Goal: Task Accomplishment & Management: Use online tool/utility

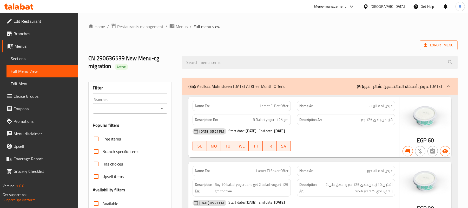
scroll to position [10734, 0]
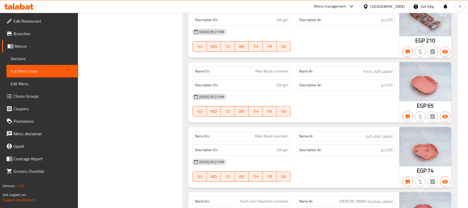
click at [400, 7] on div "[GEOGRAPHIC_DATA]" at bounding box center [388, 7] width 34 height 6
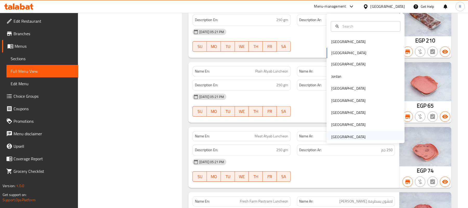
click at [350, 134] on div "[GEOGRAPHIC_DATA]" at bounding box center [349, 137] width 34 height 6
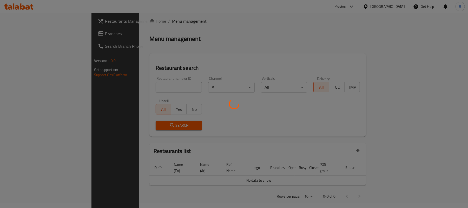
scroll to position [180, 0]
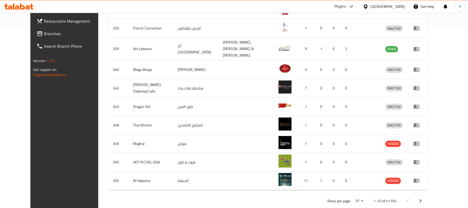
drag, startPoint x: 41, startPoint y: 33, endPoint x: 44, endPoint y: 33, distance: 2.9
click at [44, 33] on span "Branches" at bounding box center [74, 33] width 61 height 6
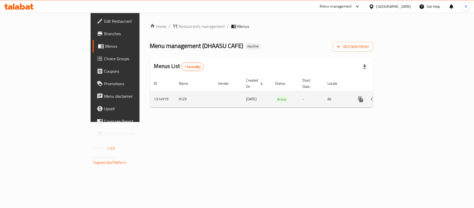
click at [404, 97] on link "enhanced table" at bounding box center [398, 99] width 12 height 12
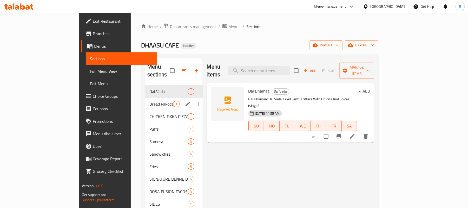
click at [145, 98] on div "Bread Pakoda 1" at bounding box center [173, 104] width 57 height 12
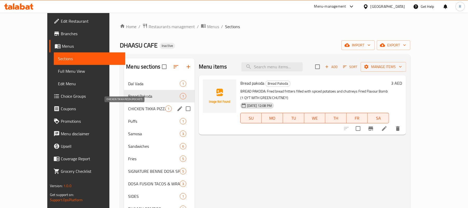
click at [128, 111] on span "CHICKEN TIKKA PIZZA (POCKET)" at bounding box center [146, 108] width 37 height 6
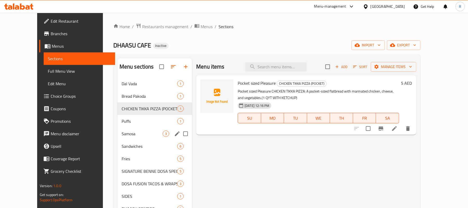
click at [123, 128] on div "Samosa 3" at bounding box center [155, 133] width 75 height 12
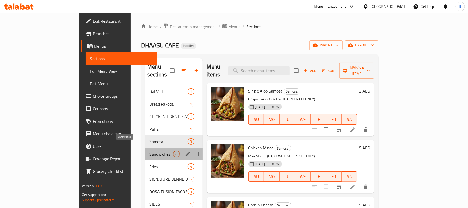
click at [150, 151] on span "Sandwiches" at bounding box center [162, 154] width 24 height 6
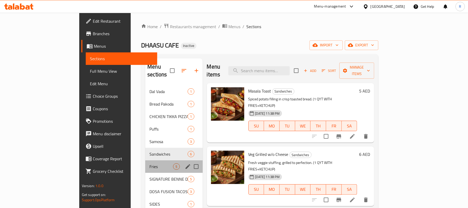
click at [145, 162] on div "Fries 5" at bounding box center [173, 166] width 57 height 12
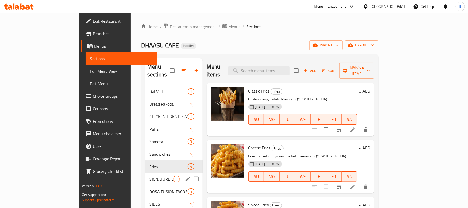
click at [150, 176] on span "SIGNATURE BENNE DOSA SPECIALS" at bounding box center [162, 179] width 24 height 6
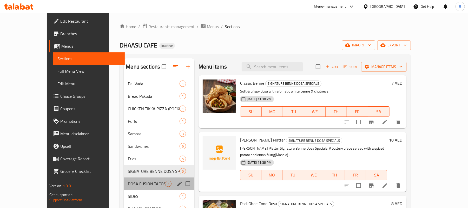
click at [127, 179] on div "DOSA FUSION TACOS & WRAPS 3" at bounding box center [159, 183] width 71 height 12
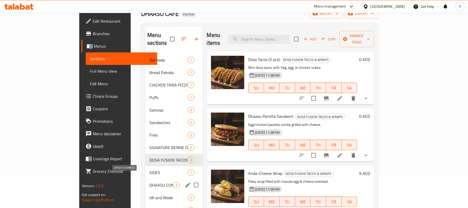
scroll to position [104, 0]
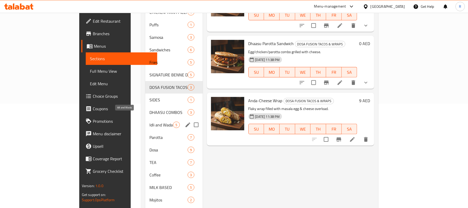
click at [150, 121] on span "Idli and Wada" at bounding box center [162, 124] width 24 height 6
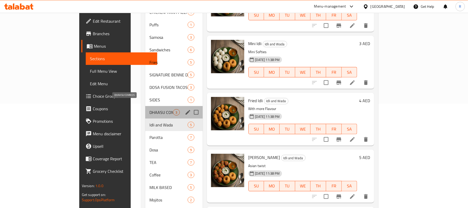
click at [150, 109] on span "DHAASU COMBOS" at bounding box center [162, 112] width 24 height 6
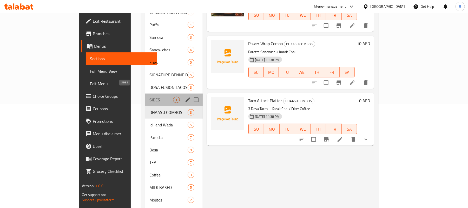
click at [150, 96] on span "SIDES" at bounding box center [162, 99] width 24 height 6
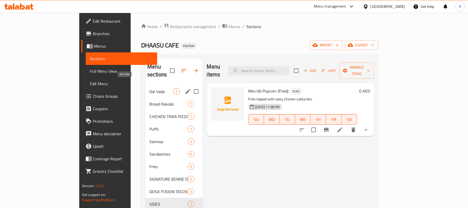
click at [150, 88] on span "Dal Vada" at bounding box center [162, 91] width 24 height 6
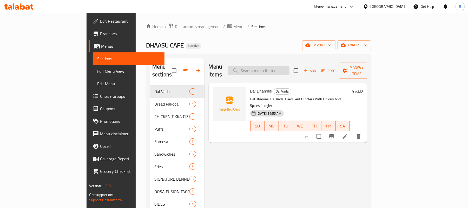
click at [287, 66] on input "search" at bounding box center [258, 70] width 61 height 9
paste input "Anda-Cheese Wrap"
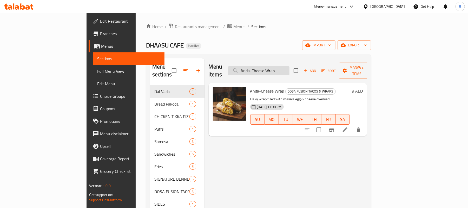
click at [290, 68] on input "Anda-Cheese Wrap" at bounding box center [258, 70] width 61 height 9
paste input "Badam Milk"
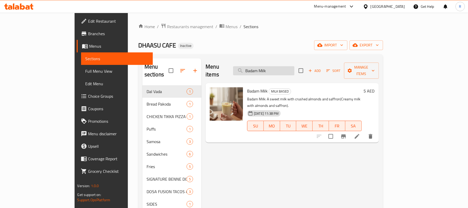
click at [295, 71] on input "Badam Milk" at bounding box center [263, 70] width 61 height 9
paste input "ENNE + COFFEE COMBO"
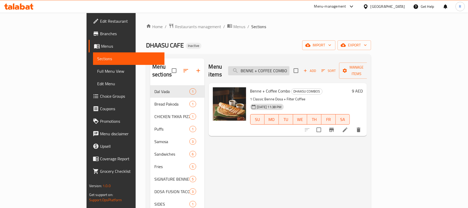
click at [286, 67] on input "BENNE + COFFEE COMBO" at bounding box center [258, 70] width 61 height 9
paste input "READ PAKODA"
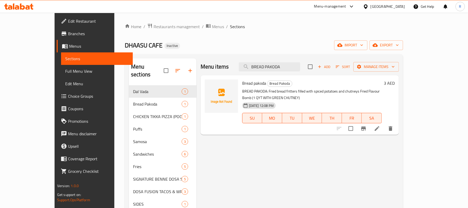
click at [224, 154] on div "Menu items BREAD PAKODA Add Sort Manage items Bread pakoda Bread Pakoda BREAD P…" at bounding box center [298, 203] width 203 height 291
click at [300, 66] on input "BREAD PAKODA" at bounding box center [269, 66] width 61 height 9
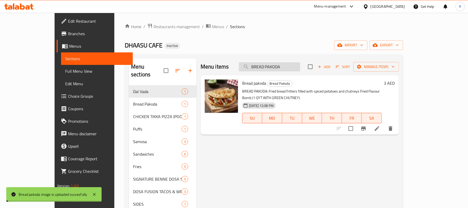
click at [300, 66] on input "BREAD PAKODA" at bounding box center [269, 66] width 61 height 9
paste input "un Maska"
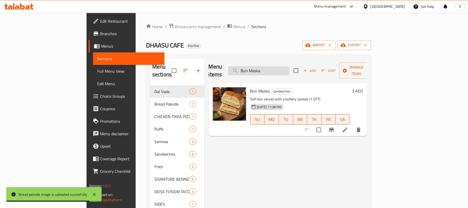
click at [290, 66] on input "Bun Maska" at bounding box center [258, 70] width 61 height 9
paste input "Cheese Burst Benne Dos"
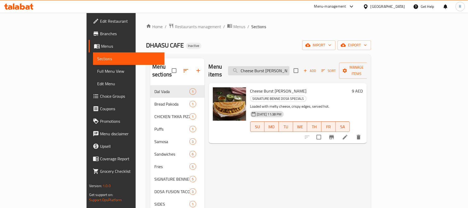
click at [290, 66] on input "Cheese Burst Benne Dosa" at bounding box center [258, 70] width 61 height 9
paste input "Chilly Toast"
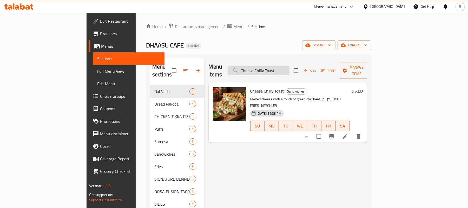
click at [290, 69] on input "Cheese Chilly Toast" at bounding box center [258, 70] width 61 height 9
paste input "Fries"
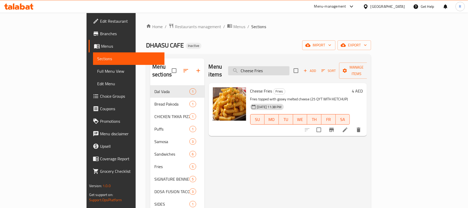
click at [290, 70] on input "Cheese Fries" at bounding box center [258, 70] width 61 height 9
paste input "icken Cheese Burst"
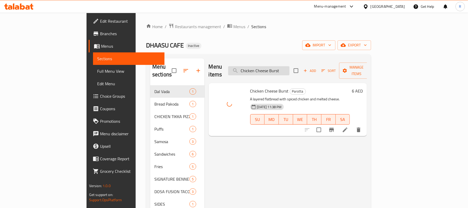
click at [290, 67] on input "Chicken Cheese Burst" at bounding box center [258, 70] width 61 height 9
paste input "Grilled"
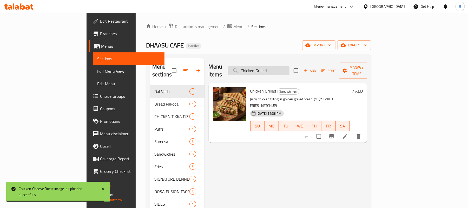
click at [289, 67] on input "Chicken Grilled" at bounding box center [258, 70] width 61 height 9
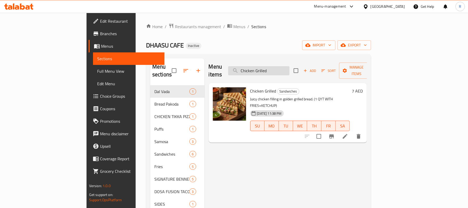
click at [289, 67] on input "Chicken Grilled" at bounding box center [258, 70] width 61 height 9
paste input "Kheema Fries"
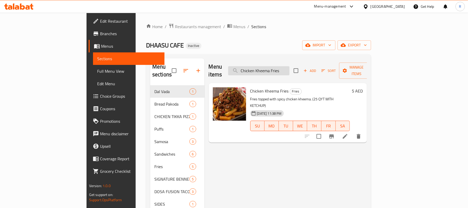
click at [290, 66] on input "Chicken Kheema Fries" at bounding box center [258, 70] width 61 height 9
paste input "Loaded"
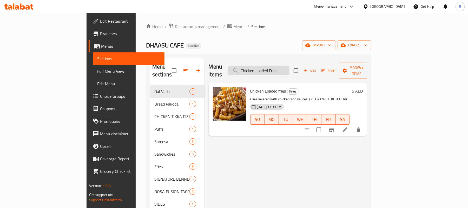
click at [290, 66] on input "Chicken Loaded Fries" at bounding box center [258, 70] width 61 height 9
paste input "Mince"
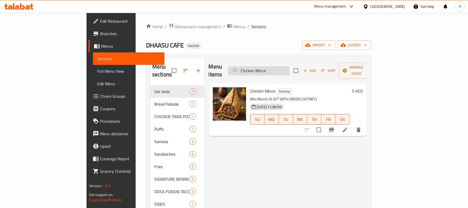
click at [290, 66] on input "Chicken Mince" at bounding box center [258, 70] width 61 height 9
paste input "Parotta"
click at [277, 70] on input "Chicken Parotta" at bounding box center [258, 70] width 61 height 9
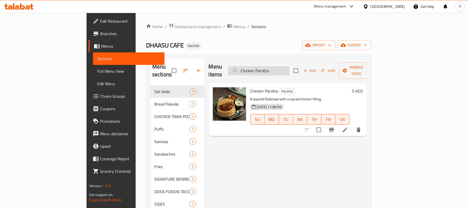
click at [277, 70] on input "Chicken Parotta" at bounding box center [258, 70] width 61 height 9
paste input "search"
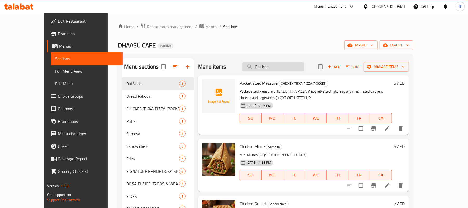
click at [294, 70] on input "Chicken" at bounding box center [273, 66] width 61 height 9
click at [293, 66] on input "Chicken" at bounding box center [273, 66] width 61 height 9
paste input "ocolate"
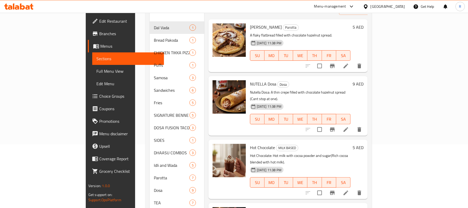
scroll to position [149, 0]
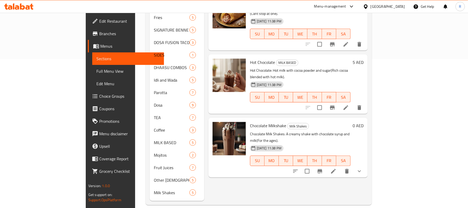
click at [327, 56] on div "Hot Chocolate MILK BASED Hot Chocolate: Hot milk with cocoa powder and sugar(Ri…" at bounding box center [300, 83] width 105 height 55
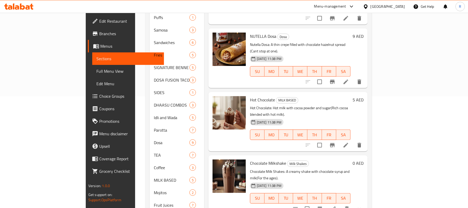
scroll to position [0, 0]
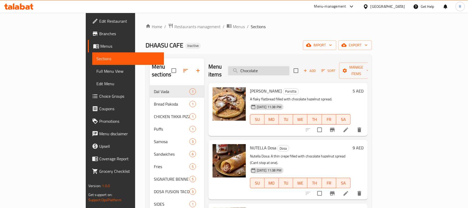
click at [286, 70] on input "Chocolate" at bounding box center [258, 70] width 61 height 9
paste input "lassic Benn"
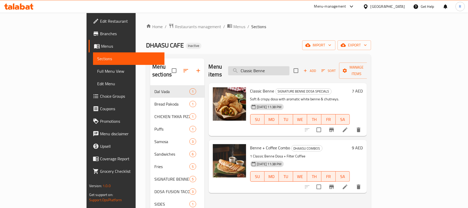
click at [274, 68] on input "Classic Benne" at bounding box center [258, 70] width 61 height 9
paste input "Fries"
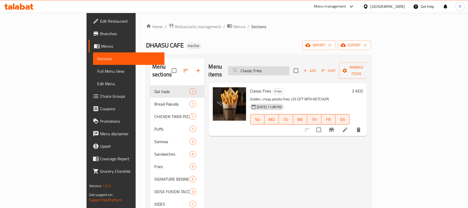
click at [273, 70] on input "Classic Fries" at bounding box center [258, 70] width 61 height 9
paste input "Lemon + Mint"
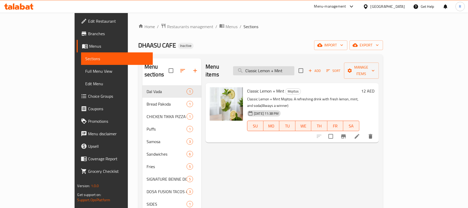
click at [295, 68] on input "Classic Lemon + Mint" at bounding box center [263, 70] width 61 height 9
paste input "orn N Cheese"
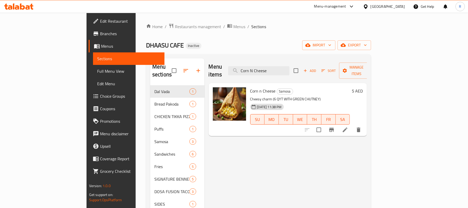
click at [300, 61] on div "Menu items Corn N Cheese Add Sort Manage items" at bounding box center [288, 70] width 159 height 25
click at [290, 66] on input "Corn N Cheese" at bounding box center [258, 70] width 61 height 9
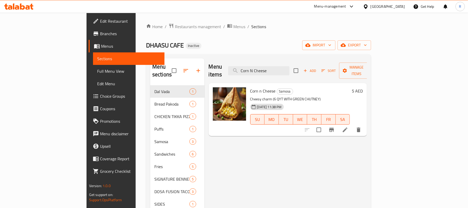
paste input "risp Nutella Toast"
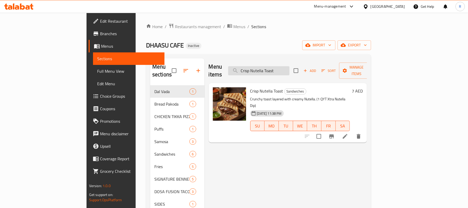
click at [290, 66] on input "Crisp Nutella Toast" at bounding box center [258, 70] width 61 height 9
paste input "DAL DHAMAAL"
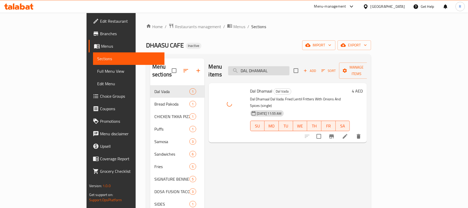
click at [290, 66] on input "DAL DHAMAAL" at bounding box center [258, 70] width 61 height 9
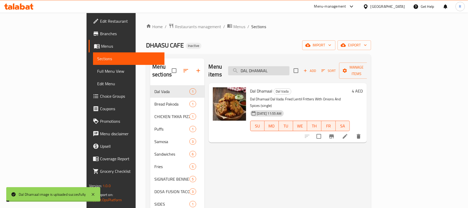
click at [290, 66] on input "DAL DHAMAAL" at bounding box center [258, 70] width 61 height 9
paste input "haasu Parotta Sandwich"
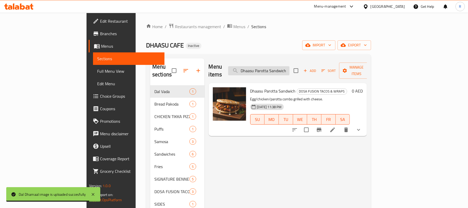
click at [288, 66] on input "Dhaasu Parotta Sandwich" at bounding box center [258, 70] width 61 height 9
paste input "ip Black (Emirati)"
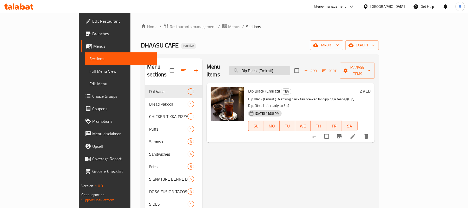
click at [290, 69] on input "Dip Black (Emirati)" at bounding box center [259, 70] width 61 height 9
paste input "Green Tea"
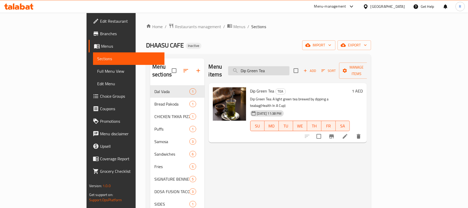
click at [290, 66] on input "Dip Green Tea" at bounding box center [258, 70] width 61 height 9
paste input "osa Tacos (3 pcs)"
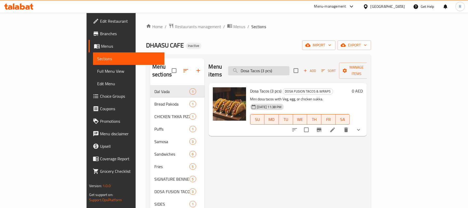
click at [290, 68] on input "Dosa Tacos (3 pcs)" at bounding box center [258, 70] width 61 height 9
paste input "Egg Cheese Burst"
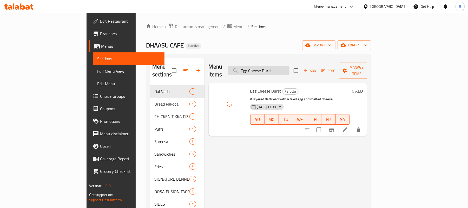
click at [290, 66] on input "Egg Cheese Burst" at bounding box center [258, 70] width 61 height 9
paste input "Parotta"
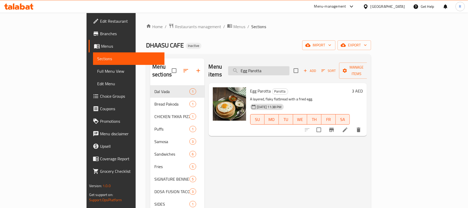
click at [290, 68] on input "Egg Parotta" at bounding box center [258, 70] width 61 height 9
paste input "Filter Coffee"
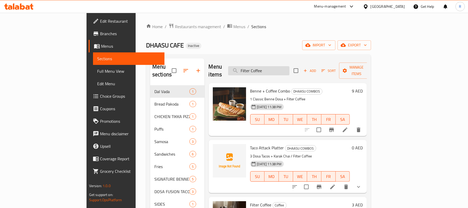
click at [290, 68] on input "Filter Coffee" at bounding box center [258, 70] width 61 height 9
paste input "RIED IDLI"
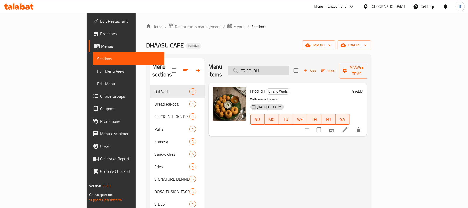
click at [290, 68] on input "FRIED IDLI" at bounding box center [258, 70] width 61 height 9
paste input "ries"
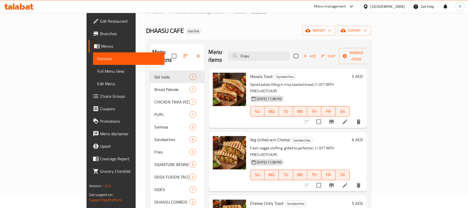
scroll to position [10, 0]
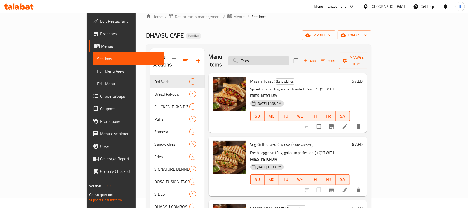
click at [291, 62] on div "Menu items Fries Add Sort Manage items" at bounding box center [288, 60] width 159 height 25
click at [289, 56] on input "Fries" at bounding box center [258, 60] width 61 height 9
click at [290, 59] on input "Fries" at bounding box center [258, 60] width 61 height 9
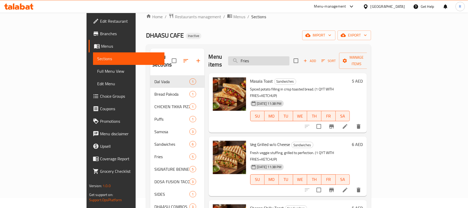
click at [290, 59] on input "Fries" at bounding box center [258, 60] width 61 height 9
paste input "Ganga Jamuna"
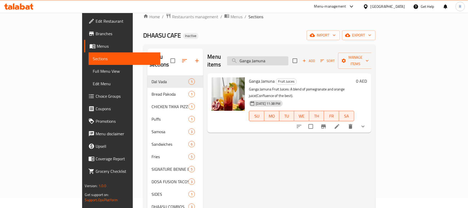
click at [289, 56] on input "Ganga Jamuna" at bounding box center [257, 60] width 61 height 9
paste input "Hot Chocolate"
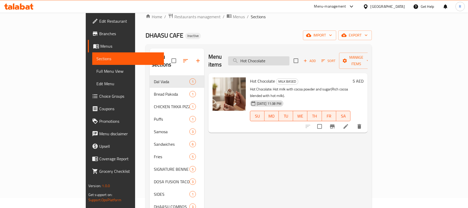
click at [290, 56] on input "Hot Chocolate" at bounding box center [258, 60] width 61 height 9
paste input "Milk"
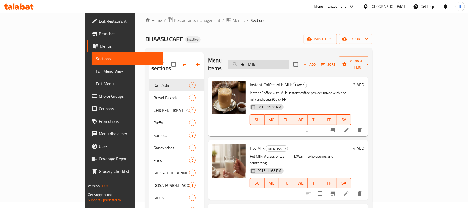
scroll to position [0, 0]
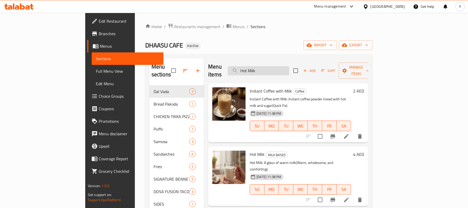
click at [289, 70] on input "Hot Milk" at bounding box center [258, 70] width 61 height 9
paste input "Instant Coffee Blac"
click at [289, 66] on input "Hot Instant Coffee Black" at bounding box center [258, 70] width 61 height 9
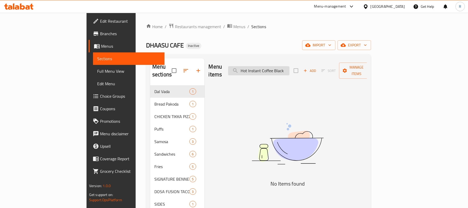
click at [290, 66] on input "Hot Instant Coffee Black" at bounding box center [258, 70] width 61 height 9
paste input "search"
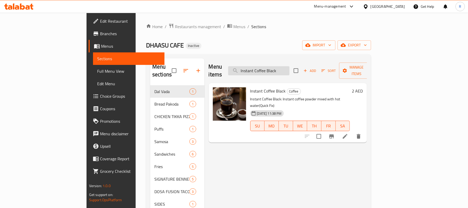
click at [290, 66] on input "Instant Coffee Black" at bounding box center [258, 70] width 61 height 9
paste input "with Mil"
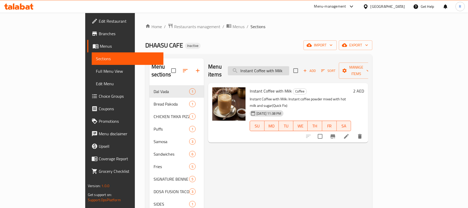
click at [287, 70] on input "Instant Coffee with Milk" at bounding box center [258, 70] width 61 height 9
paste input "Jal Jeera"
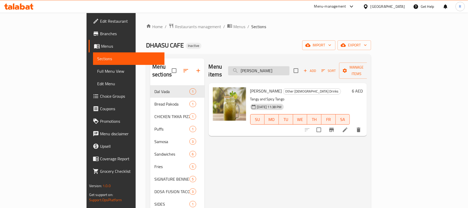
click at [290, 69] on input "Jal Jeera" at bounding box center [258, 70] width 61 height 9
paste input "Kashmiri Chai"
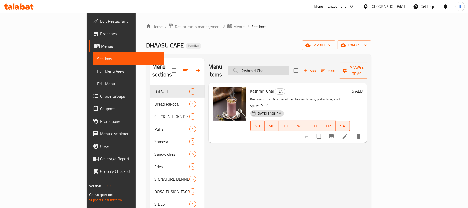
click at [280, 68] on input "Kashmiri Chai" at bounding box center [258, 70] width 61 height 9
paste input "okum Sharbat"
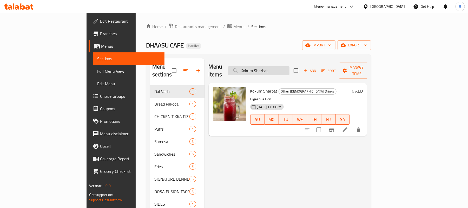
click at [290, 67] on input "Kokum Sharbat" at bounding box center [258, 70] width 61 height 9
paste input "Lassi"
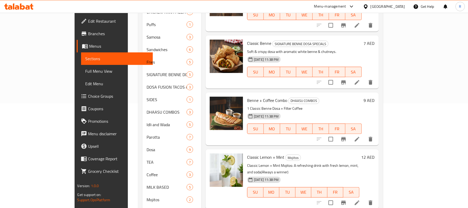
scroll to position [10, 0]
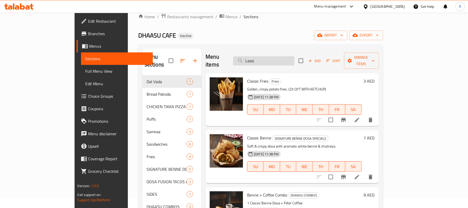
click at [285, 61] on input "Lassi" at bounding box center [263, 60] width 61 height 9
paste input "Mango + Passionfruit"
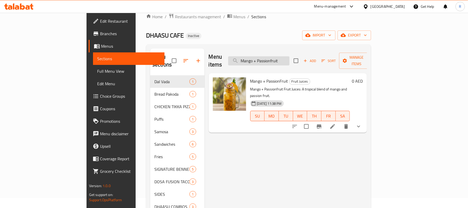
click at [287, 57] on input "Mango + Passionfruit" at bounding box center [258, 60] width 61 height 9
paste input "search"
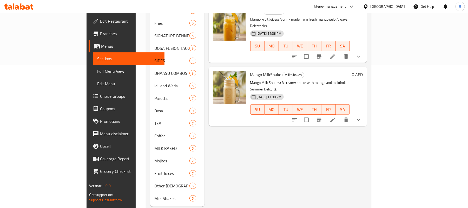
scroll to position [0, 0]
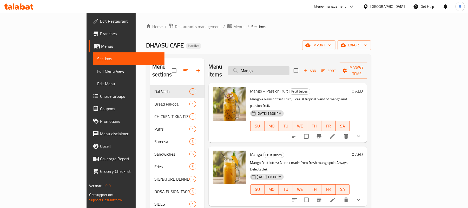
click at [286, 66] on input "Mango" at bounding box center [258, 70] width 61 height 9
paste input "sala Milk"
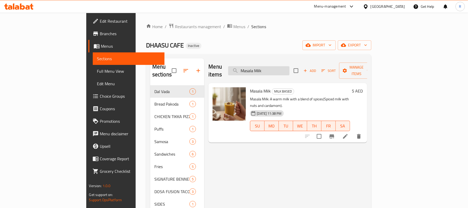
click at [290, 66] on input "Masala Milk" at bounding box center [258, 70] width 61 height 9
paste input "Toast"
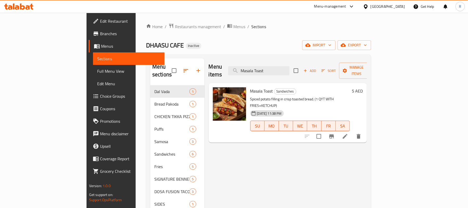
click at [314, 62] on div "Menu items Masala Toast Add Sort Manage items" at bounding box center [288, 70] width 159 height 25
click at [290, 70] on input "Masala Toast" at bounding box center [258, 70] width 61 height 9
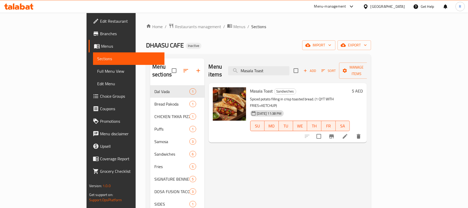
paste input "search"
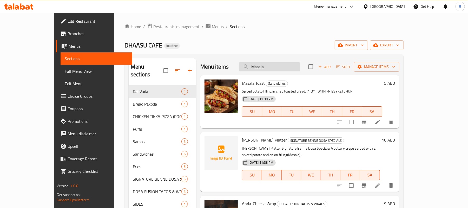
click at [280, 64] on input "Masala" at bounding box center [269, 66] width 61 height 9
paste input "EDU WADA"
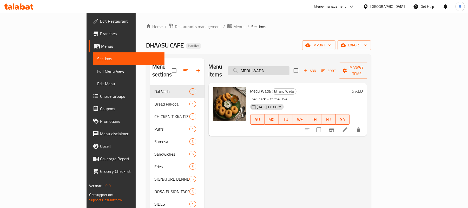
click at [288, 66] on input "MEDU WADA" at bounding box center [258, 70] width 61 height 9
paste input "IGHTY POWER PUFF"
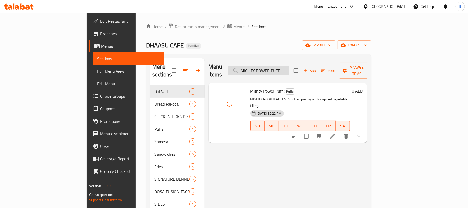
click at [278, 66] on input "MIGHTY POWER PUFF" at bounding box center [258, 70] width 61 height 9
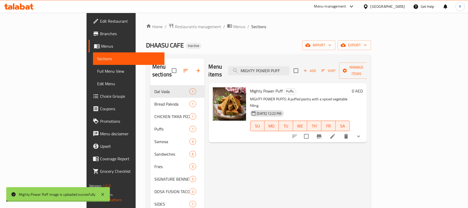
paste input "ini Idli Popcorn (Fried)"
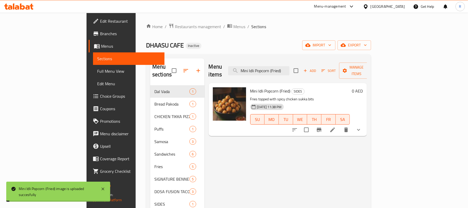
click at [299, 61] on div "Menu items Mini Idli Popcorn (Fried) Add Sort Manage items" at bounding box center [288, 70] width 159 height 25
click at [290, 66] on input "Mini Idli Popcorn (Fried)" at bounding box center [258, 70] width 61 height 9
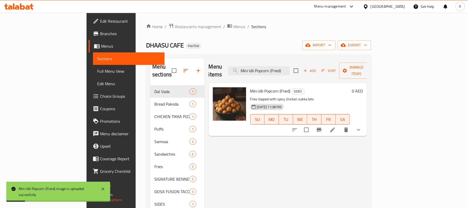
paste input "INI IDLI"
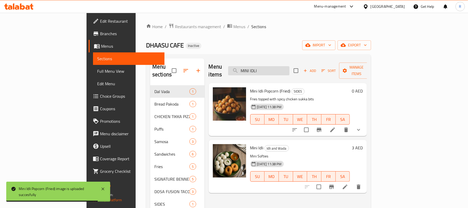
click at [289, 66] on input "MINI IDLI" at bounding box center [258, 70] width 61 height 9
paste input "Nimbu Soda"
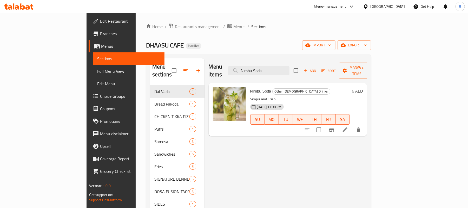
click at [304, 61] on div "Menu items Nimbu Soda Add Sort Manage items" at bounding box center [288, 70] width 159 height 25
click at [290, 66] on input "Nimbu Soda" at bounding box center [258, 70] width 61 height 9
paste input "ormal Parott"
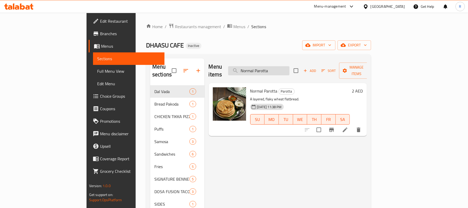
click at [290, 66] on input "Normal Parotta" at bounding box center [258, 70] width 61 height 9
paste input "utella Dos"
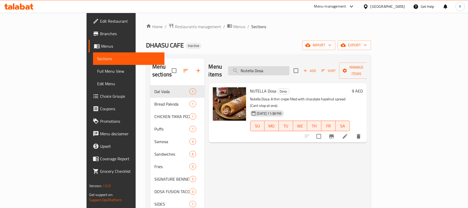
click at [284, 68] on input "Nutella Dosa" at bounding box center [258, 70] width 61 height 9
paste input "Parott"
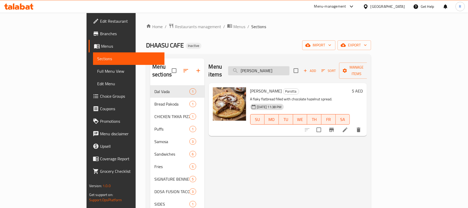
click at [287, 69] on input "Nutella Parotta" at bounding box center [258, 70] width 61 height 9
paste input "Oman Chips Dos"
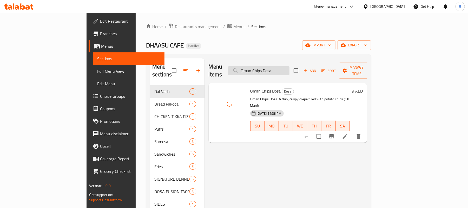
click at [289, 70] on input "Oman Chips Dosa" at bounding box center [258, 70] width 61 height 9
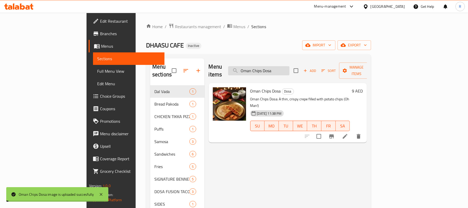
click at [289, 70] on input "Oman Chips Dosa" at bounding box center [258, 70] width 61 height 9
paste input "Parott"
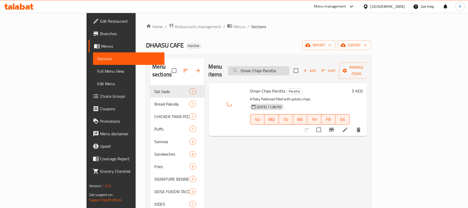
click at [278, 69] on input "Oman Chips Parotta" at bounding box center [258, 70] width 61 height 9
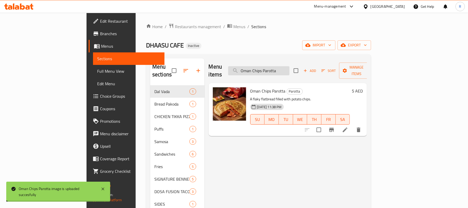
click at [278, 69] on input "Oman Chips Parotta" at bounding box center [258, 70] width 61 height 9
paste input "nion Uthapam"
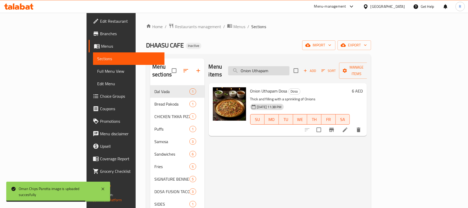
click at [289, 68] on input "Onion Uthapam" at bounding box center [258, 70] width 61 height 9
paste input "range"
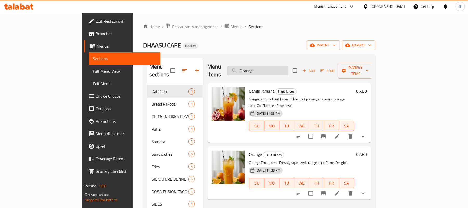
click at [289, 71] on input "Orange" at bounding box center [257, 70] width 61 height 9
paste input "eo"
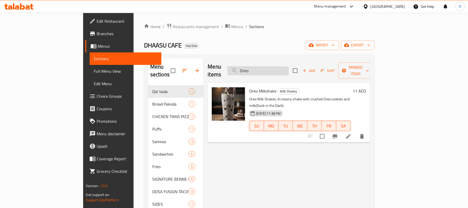
click at [279, 69] on input "Oreo" at bounding box center [258, 70] width 61 height 9
paste input "Passion Fruit"
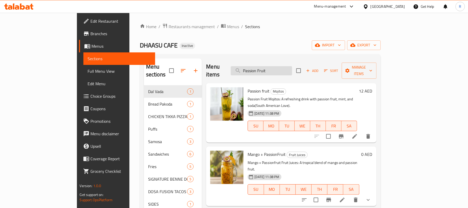
click at [292, 67] on input "Passion Fruit" at bounding box center [261, 70] width 61 height 9
paste input "ineapple"
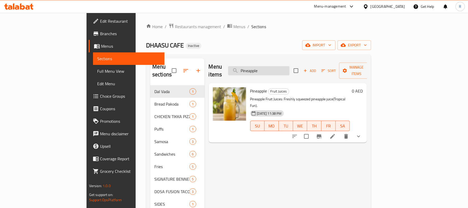
click at [290, 66] on input "Pineapple" at bounding box center [258, 70] width 61 height 9
paste input "ocket sized Pleasur"
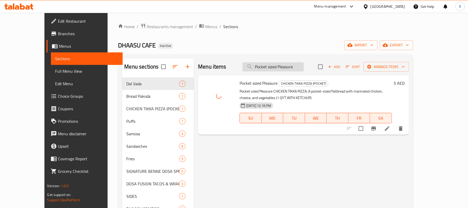
click at [291, 69] on input "Pocket sized Pleasure" at bounding box center [273, 66] width 61 height 9
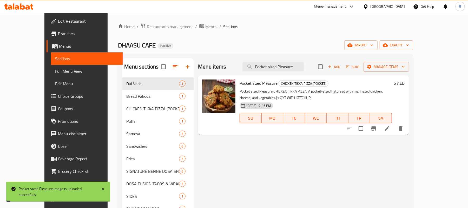
paste input "de"
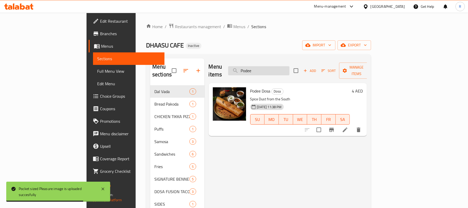
click at [285, 67] on input "Podee" at bounding box center [258, 70] width 61 height 9
paste input "i Ghee Cone Dosa"
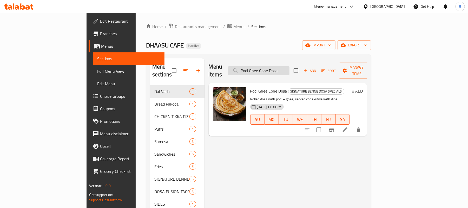
click at [290, 68] on input "Podi Ghee Cone Dosa" at bounding box center [258, 70] width 61 height 9
paste input "megranate"
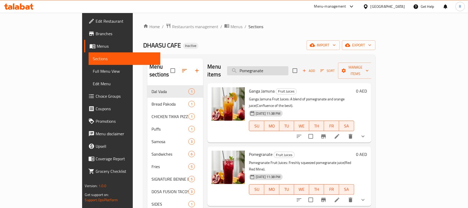
click at [281, 66] on input "Pomegranate" at bounding box center [257, 70] width 61 height 9
paste input "OWER WRAP COMBO"
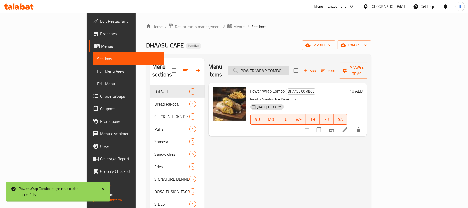
click at [290, 66] on input "POWER WRAP COMBO" at bounding box center [258, 70] width 61 height 9
paste input "rotein Shake"
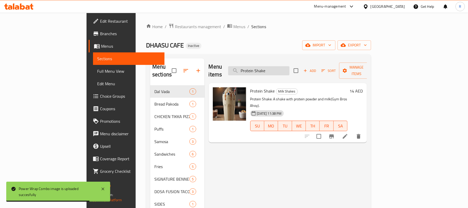
click at [290, 68] on input "Protein Shake" at bounding box center [258, 70] width 61 height 9
paste input "Saada"
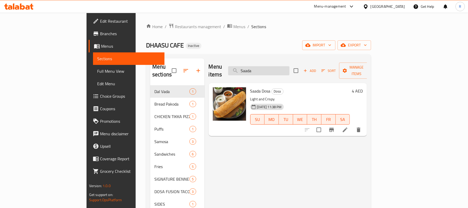
click at [290, 69] on input "Saada" at bounding box center [258, 70] width 61 height 9
paste input "chezwan Ghee Roast Dos"
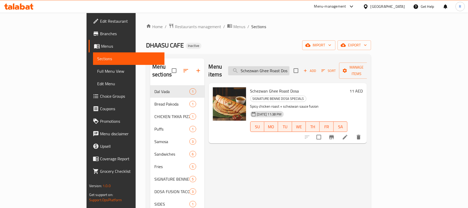
click at [290, 68] on input "Schezwan Ghee Roast Dosa" at bounding box center [258, 70] width 61 height 9
paste input "CHEZWAN IDLI"
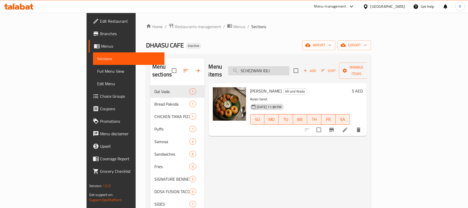
click at [285, 66] on input "SCHEZWAN IDLI" at bounding box center [258, 70] width 61 height 9
paste input "chezwan"
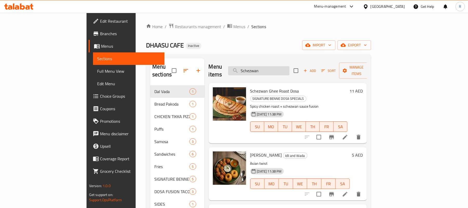
click at [290, 66] on input "Schezwan" at bounding box center [258, 70] width 61 height 9
paste input "hikanji"
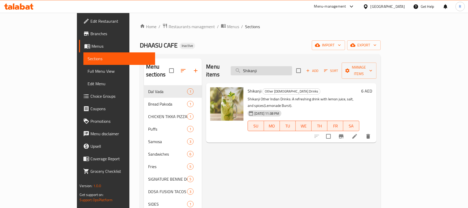
click at [289, 68] on input "Shikanji" at bounding box center [261, 70] width 61 height 9
paste input "ingle Aloo Samosa"
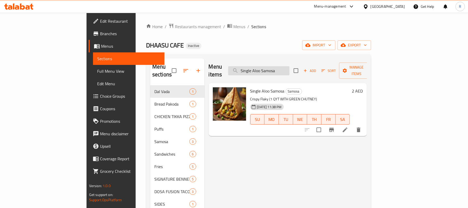
click at [290, 68] on input "Single Aloo Samosa" at bounding box center [258, 70] width 61 height 9
paste input "piced Fries"
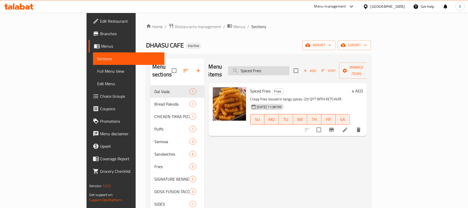
click at [290, 71] on input "Spiced Fries" at bounding box center [258, 70] width 61 height 9
paste input "TEAMED IDLI"
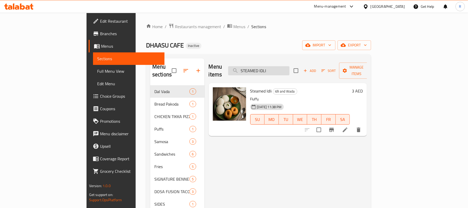
click at [290, 66] on input "STEAMED IDLI" at bounding box center [258, 70] width 61 height 9
paste input "trawberry"
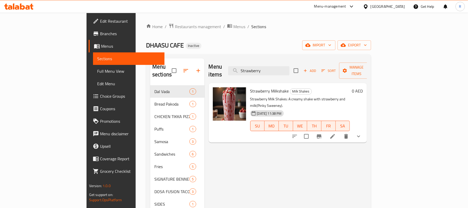
click at [298, 75] on div "Menu items Strawberry Add Sort Manage items" at bounding box center [288, 70] width 159 height 25
click at [290, 70] on input "Strawberry" at bounding box center [258, 70] width 61 height 9
paste input "TACO ATTACK PLATTER"
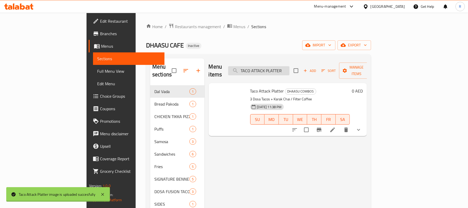
click at [290, 66] on input "TACO ATTACK PLATTER" at bounding box center [258, 70] width 61 height 9
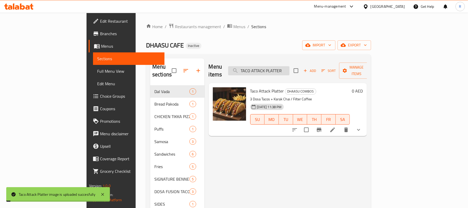
click at [290, 66] on input "TACO ATTACK PLATTER" at bounding box center [258, 70] width 61 height 9
paste input "ea Fresh Milk"
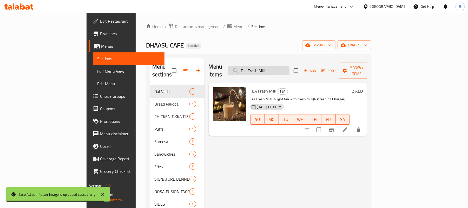
click at [290, 69] on input "Tea Fresh Milk" at bounding box center [258, 70] width 61 height 9
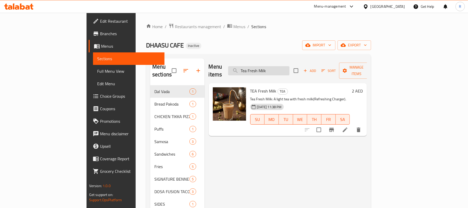
click at [290, 69] on input "Tea Fresh Milk" at bounding box center [258, 70] width 61 height 9
paste input "Kara"
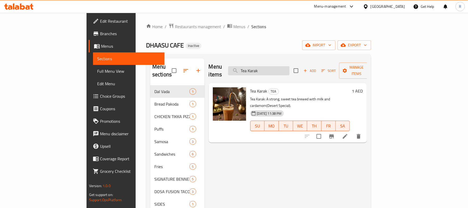
click at [290, 66] on input "Tea Karak" at bounding box center [258, 70] width 61 height 9
paste input "urmeric Mil"
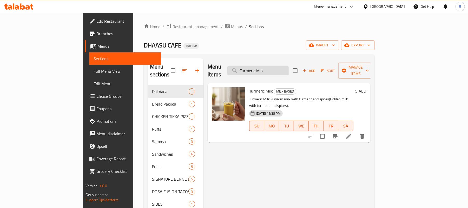
click at [289, 68] on input "Turmeric Milk" at bounding box center [258, 70] width 61 height 9
paste input "Uncle Sam's Chai"
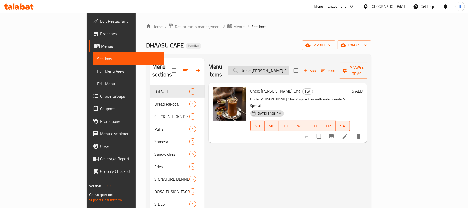
click at [290, 66] on input "Uncle Sam's Chai" at bounding box center [258, 70] width 61 height 9
paste input "ttapam"
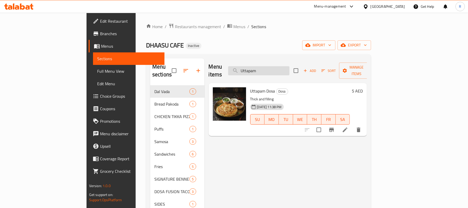
click at [290, 66] on input "Uttapam" at bounding box center [258, 70] width 61 height 9
paste input "Veg Grilled W O Cheese"
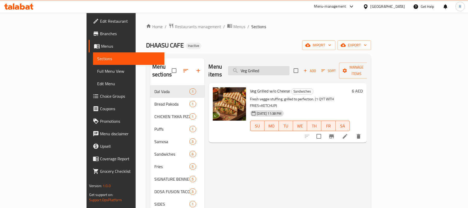
click at [290, 66] on input "Veg Grilled" at bounding box center [258, 70] width 61 height 9
paste input "Watermelon"
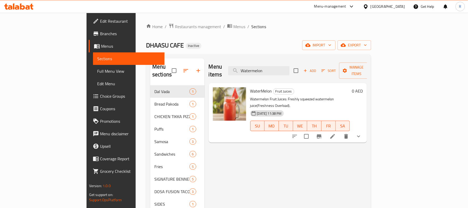
type input "Watermelon"
click at [97, 68] on span "Full Menu View" at bounding box center [128, 71] width 63 height 6
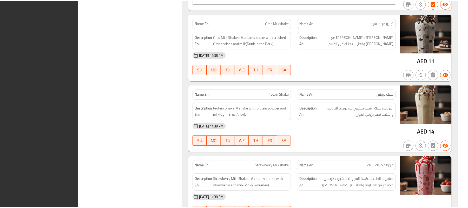
scroll to position [6882, 0]
